Goal: Register for event/course

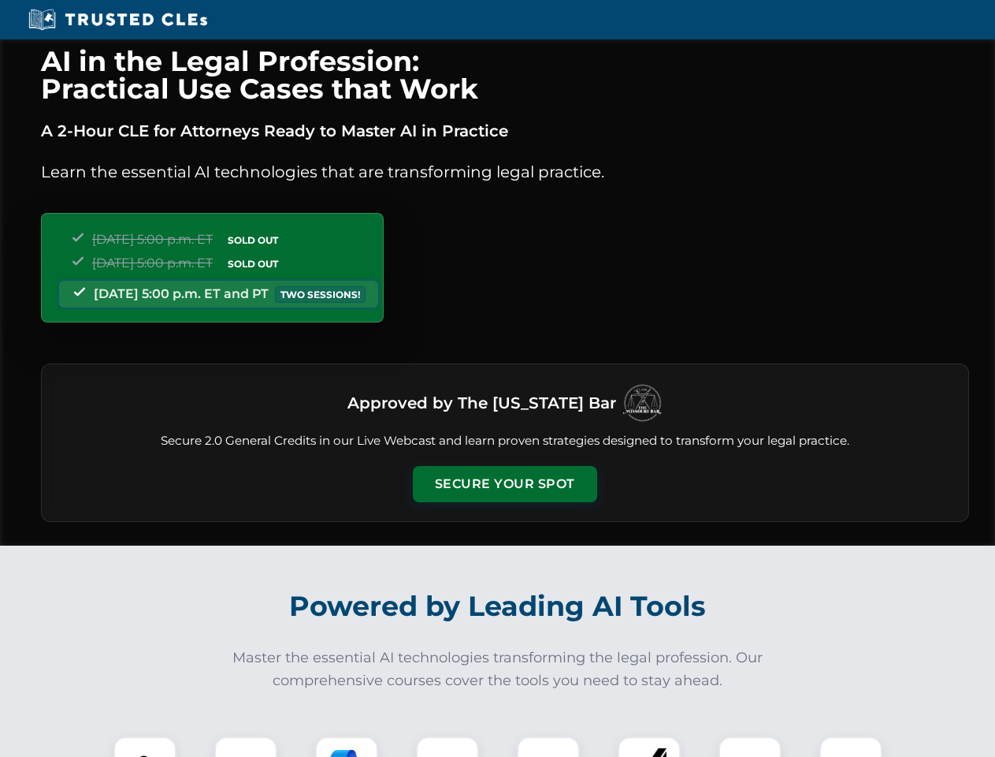
click at [504, 484] on button "Secure Your Spot" at bounding box center [505, 484] width 184 height 36
click at [145, 746] on img at bounding box center [145, 768] width 46 height 46
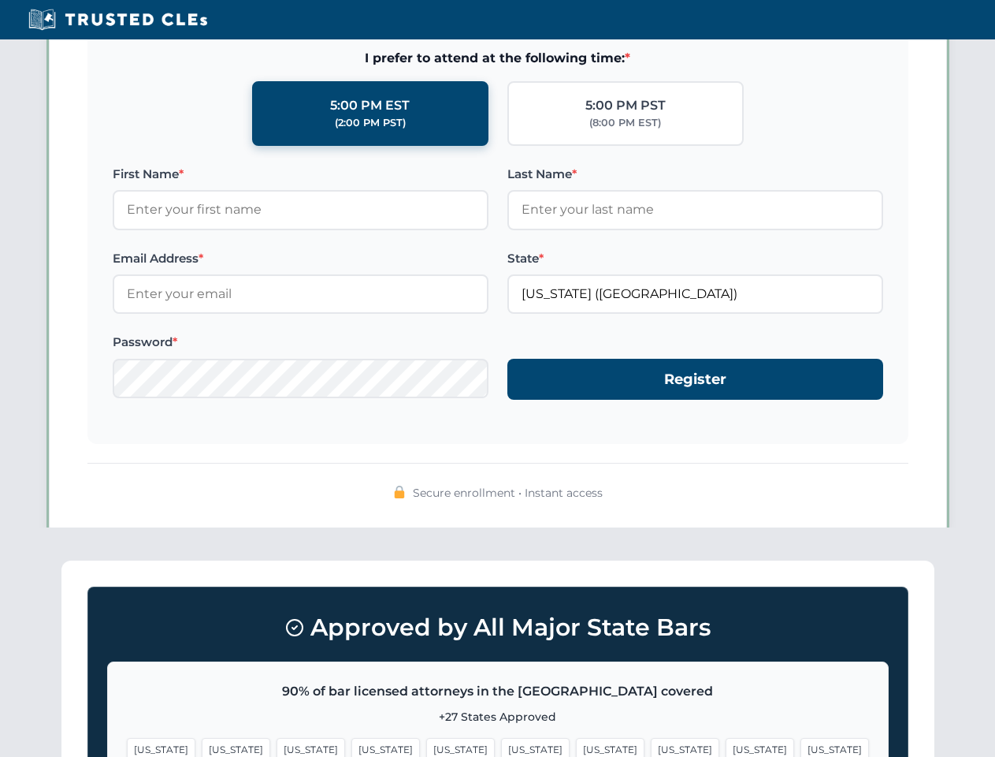
click at [576, 746] on span "[US_STATE]" at bounding box center [610, 749] width 69 height 23
click at [726, 746] on span "[US_STATE]" at bounding box center [760, 749] width 69 height 23
